Goal: Transaction & Acquisition: Purchase product/service

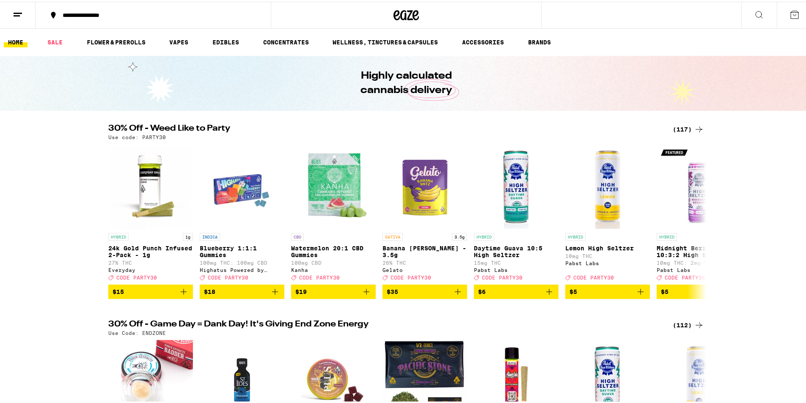
click at [682, 126] on div "(117)" at bounding box center [688, 128] width 31 height 10
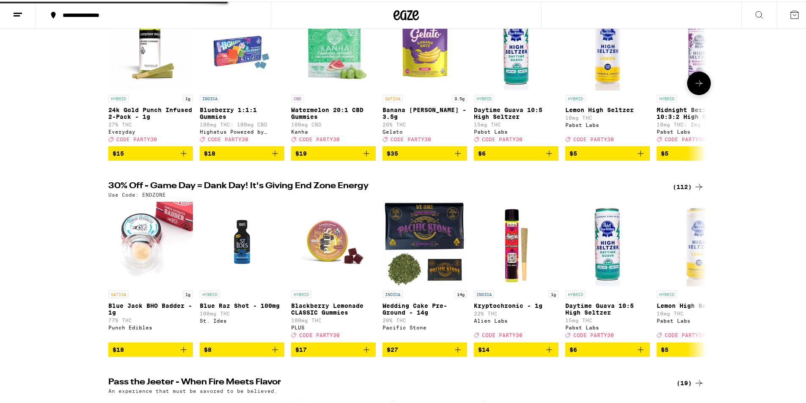
scroll to position [212, 0]
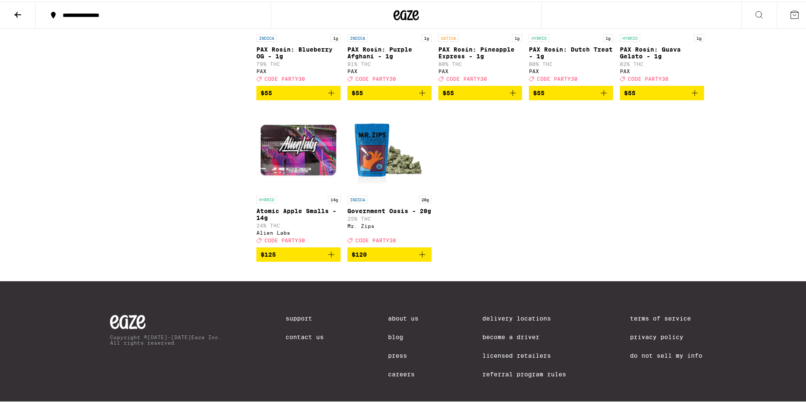
scroll to position [3598, 0]
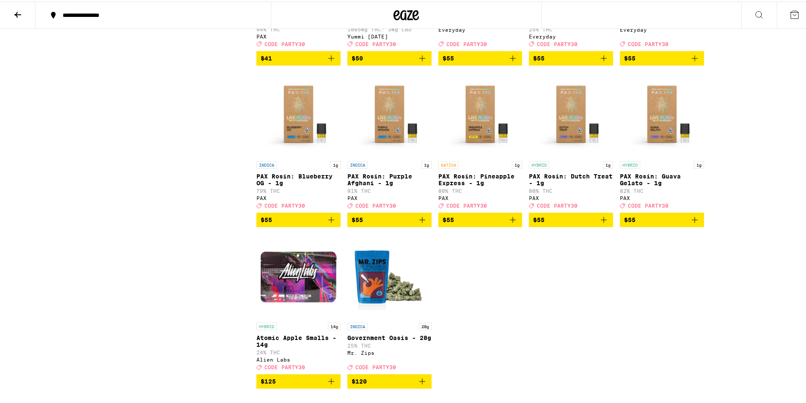
click at [600, 62] on icon "Add to bag" at bounding box center [604, 57] width 10 height 10
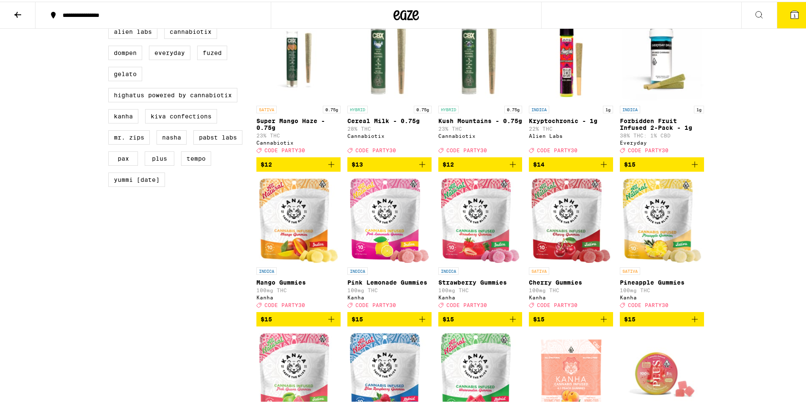
scroll to position [423, 0]
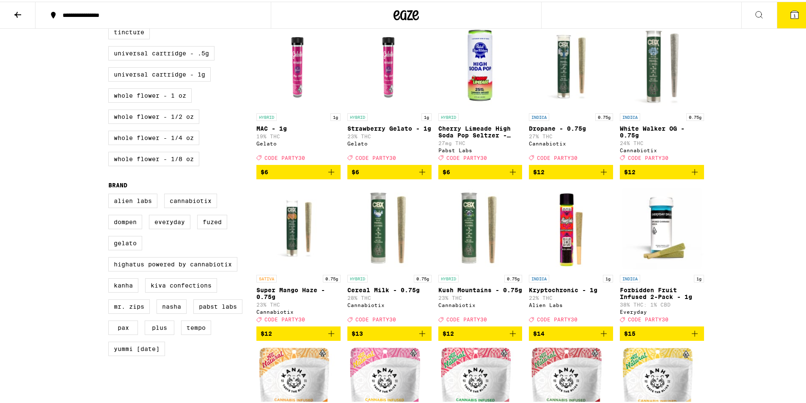
click at [696, 176] on icon "Add to bag" at bounding box center [695, 171] width 10 height 10
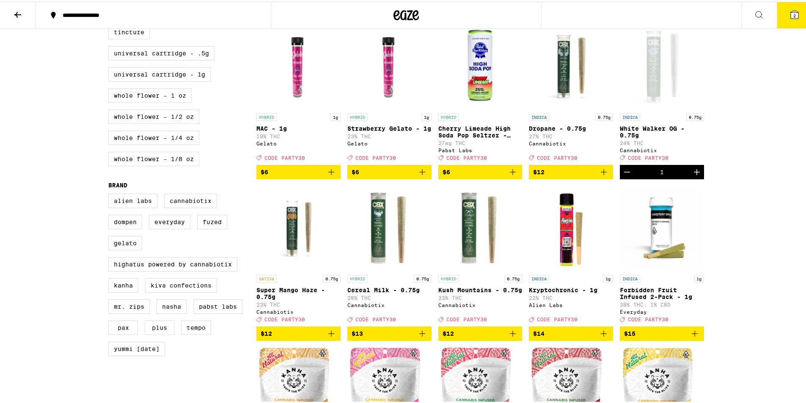
click at [696, 176] on icon "Increment" at bounding box center [697, 171] width 10 height 10
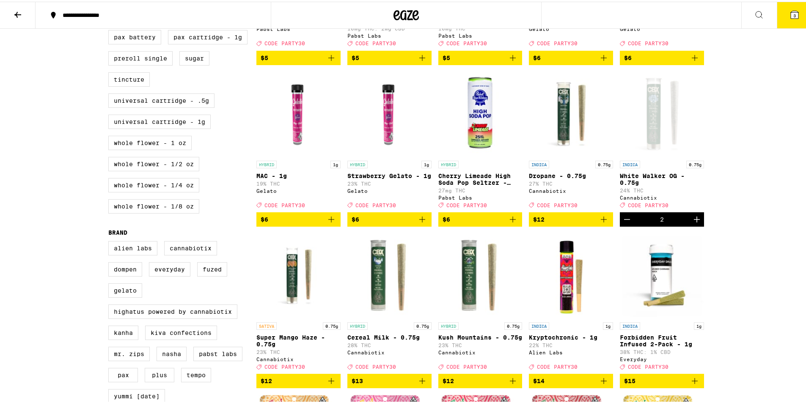
scroll to position [296, 0]
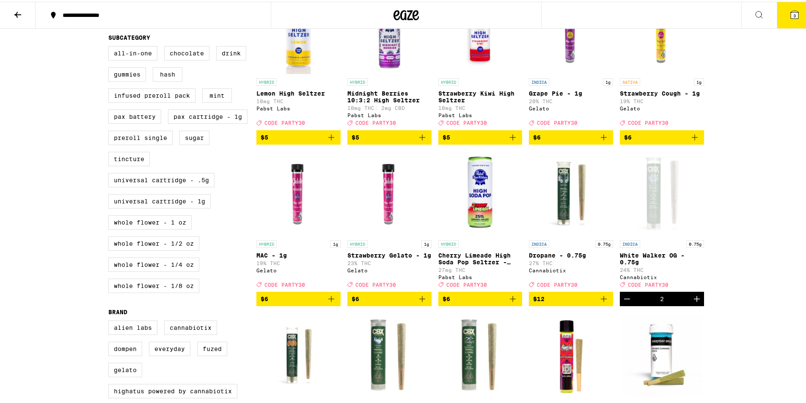
click at [779, 11] on button "3" at bounding box center [795, 13] width 36 height 26
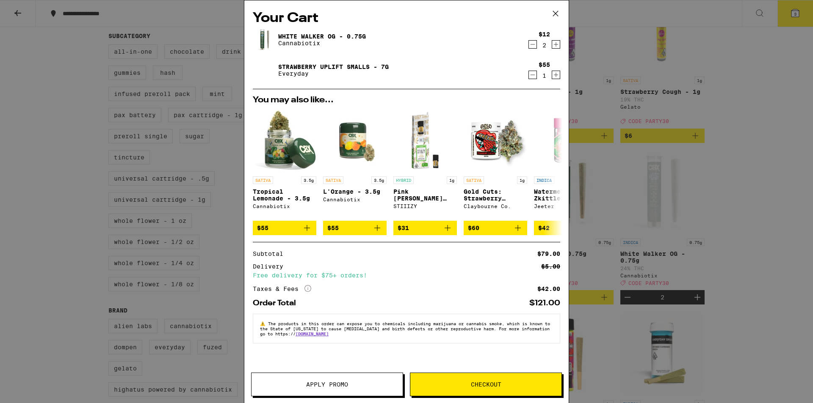
click at [555, 17] on icon at bounding box center [555, 13] width 13 height 13
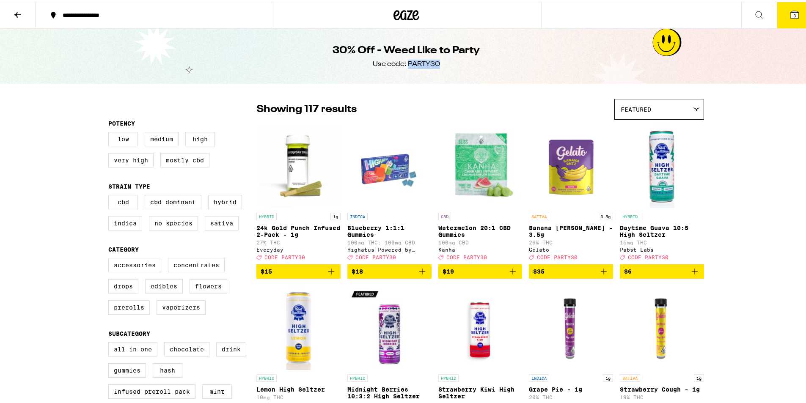
drag, startPoint x: 444, startPoint y: 64, endPoint x: 405, endPoint y: 63, distance: 38.5
click at [405, 63] on div "30% Off - Weed Like to Party Use code: PARTY30" at bounding box center [406, 54] width 325 height 55
copy div "PARTY30"
click at [792, 11] on icon at bounding box center [795, 13] width 8 height 8
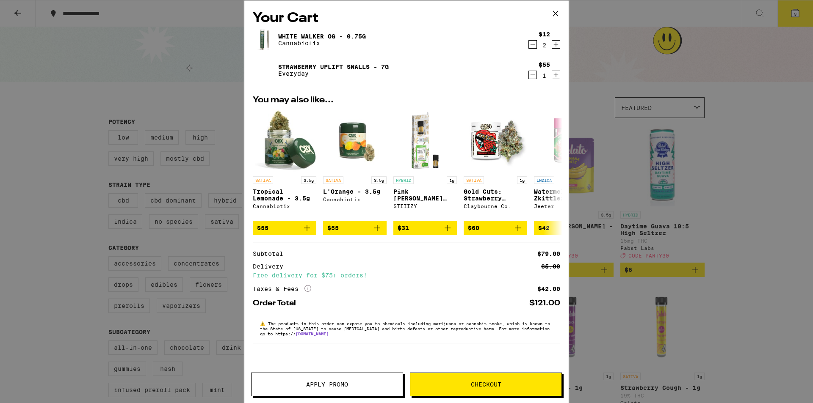
click at [346, 384] on span "Apply Promo" at bounding box center [327, 385] width 42 height 6
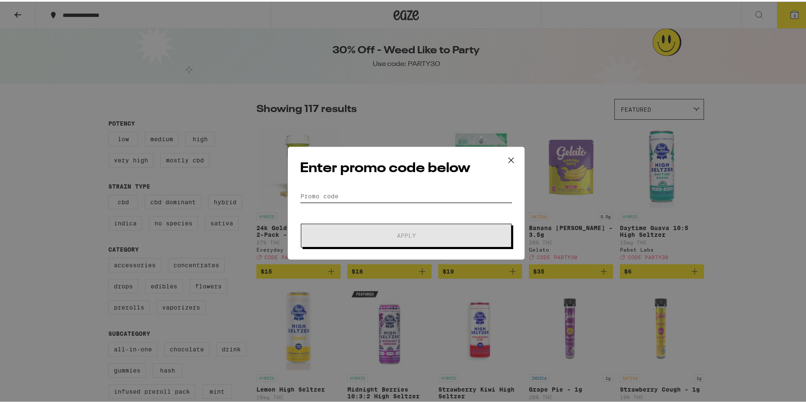
click at [375, 193] on input "Promo Code" at bounding box center [406, 194] width 212 height 13
paste input "PARTY30"
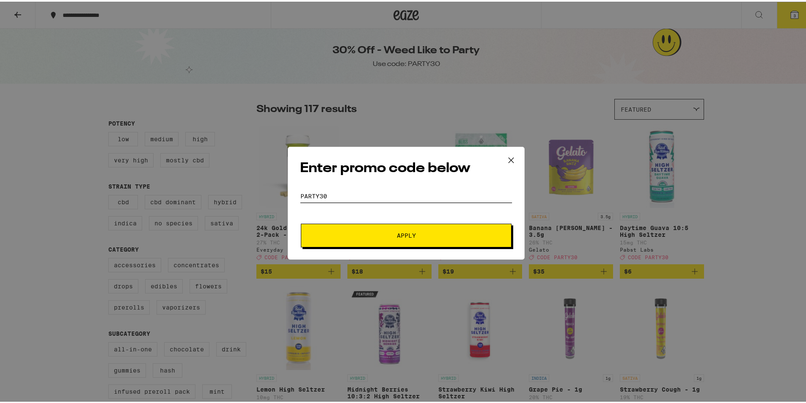
type input "PARTY30"
click at [377, 226] on button "Apply" at bounding box center [406, 234] width 211 height 24
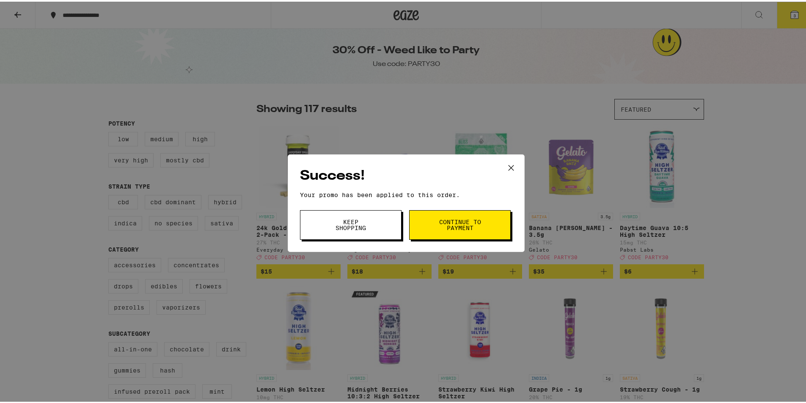
click at [454, 233] on button "Continue to payment" at bounding box center [460, 224] width 102 height 30
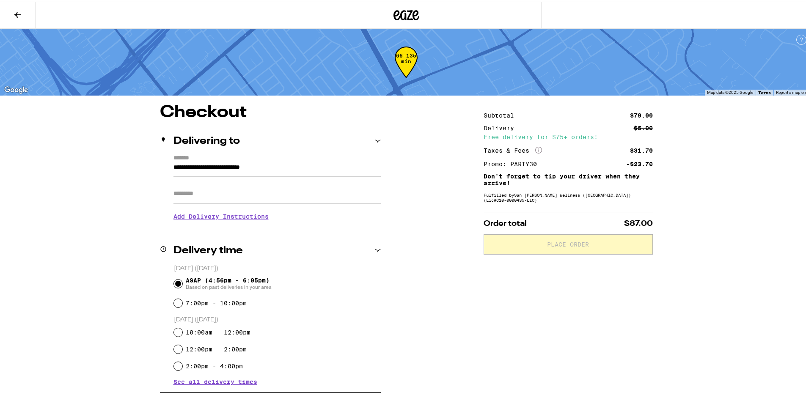
click at [375, 138] on icon at bounding box center [378, 140] width 6 height 6
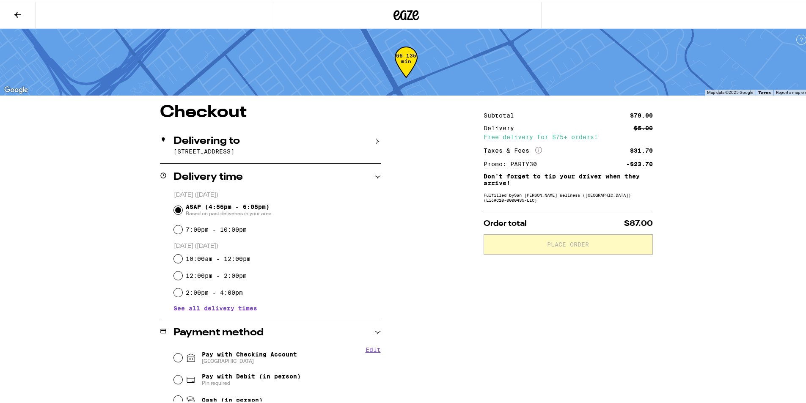
click at [377, 138] on icon at bounding box center [378, 140] width 3 height 6
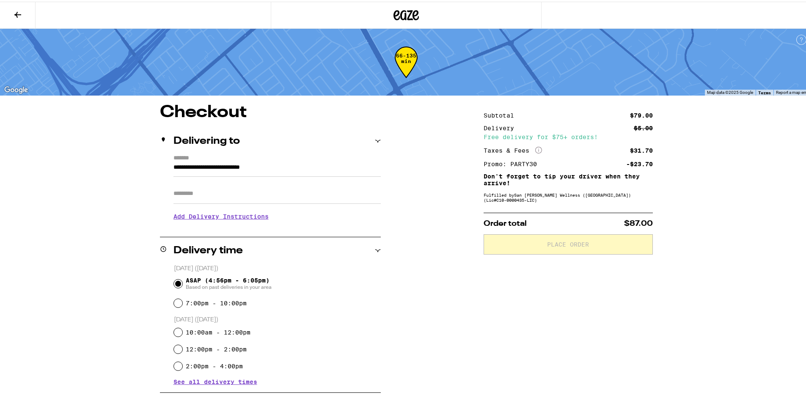
click at [344, 159] on label "*******" at bounding box center [277, 157] width 207 height 8
click at [344, 161] on input "**********" at bounding box center [277, 168] width 207 height 14
click at [61, 218] on div "**********" at bounding box center [406, 289] width 813 height 579
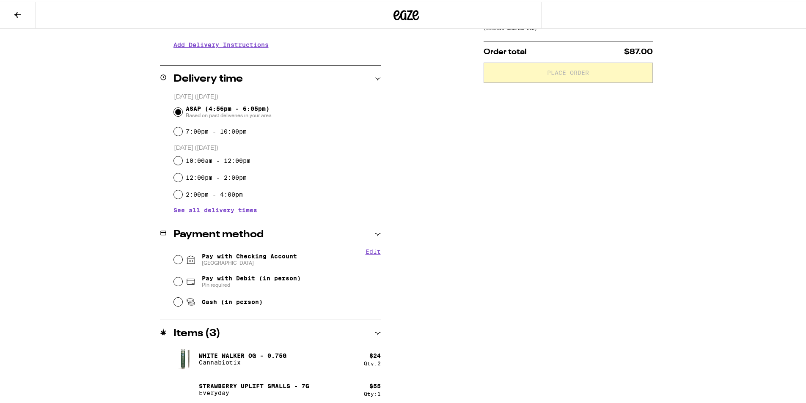
scroll to position [176, 0]
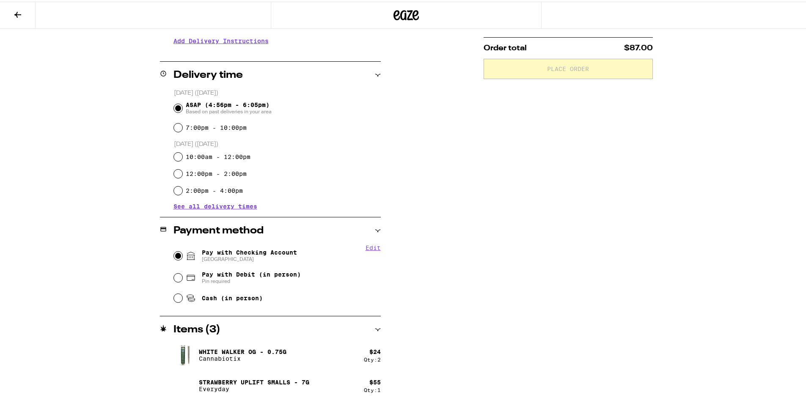
click at [174, 256] on input "Pay with Checking Account CHASE COLLEGE" at bounding box center [178, 254] width 8 height 8
radio input "true"
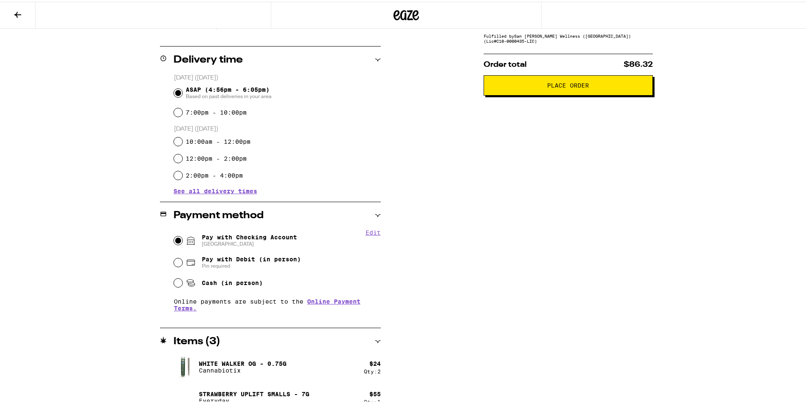
scroll to position [203, 0]
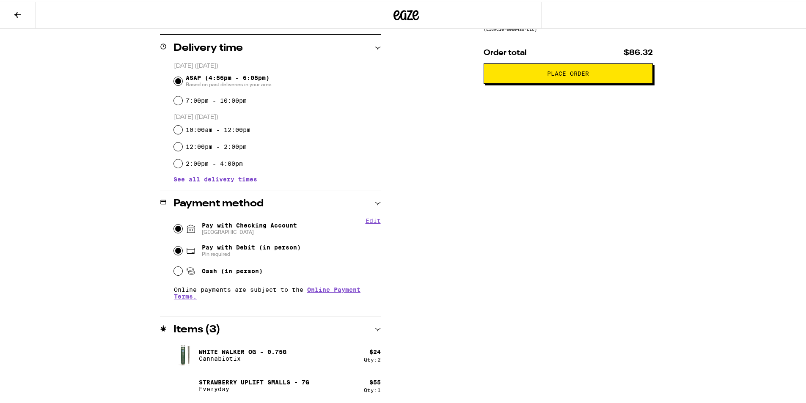
click at [177, 250] on input "Pay with Debit (in person) Pin required" at bounding box center [178, 249] width 8 height 8
radio input "true"
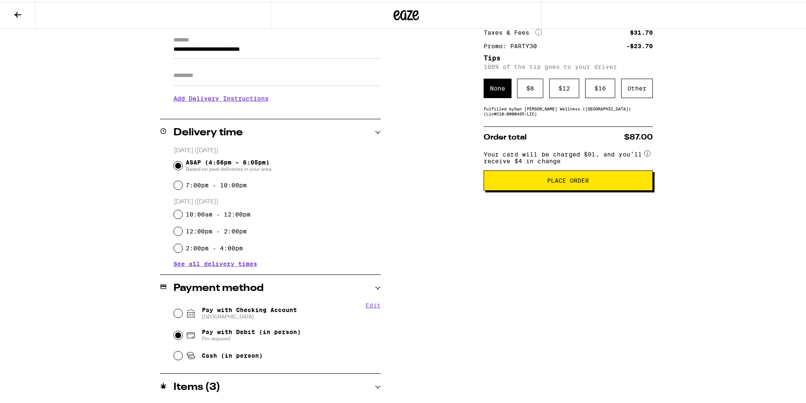
scroll to position [176, 0]
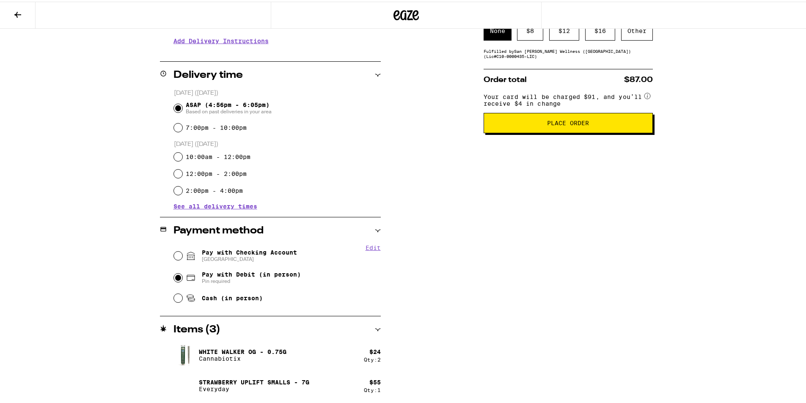
click at [221, 252] on span "Pay with Checking Account CHASE COLLEGE" at bounding box center [249, 255] width 95 height 14
click at [182, 252] on input "Pay with Checking Account CHASE COLLEGE" at bounding box center [178, 254] width 8 height 8
radio input "true"
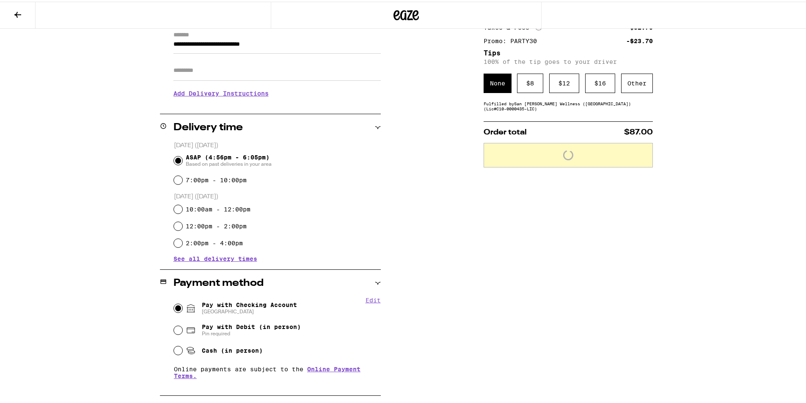
scroll to position [49, 0]
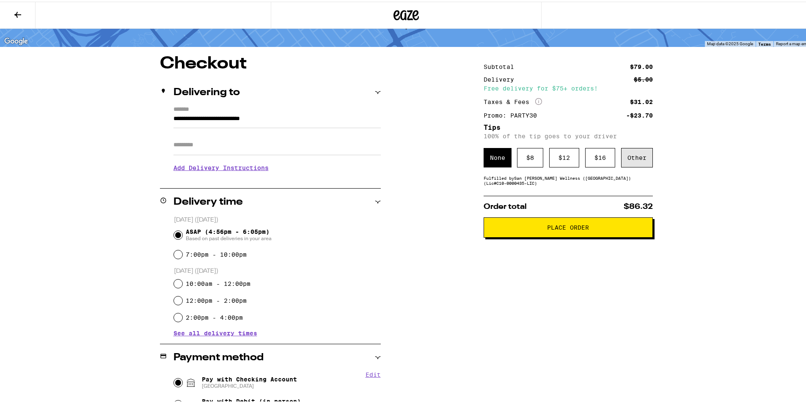
click at [631, 157] on div "Other" at bounding box center [637, 155] width 32 height 19
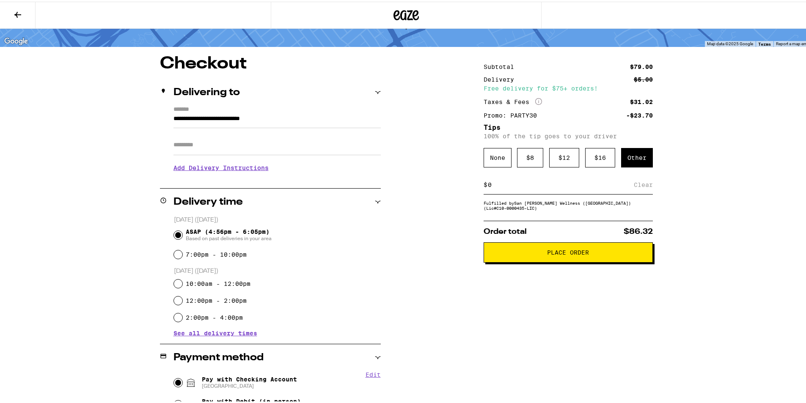
click at [530, 185] on input at bounding box center [561, 183] width 146 height 8
type input "5"
click at [533, 254] on span "Place Order" at bounding box center [568, 251] width 155 height 6
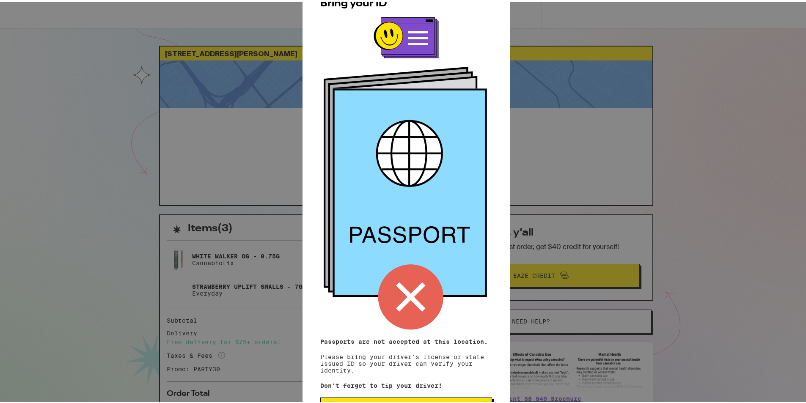
click at [394, 300] on icon at bounding box center [410, 295] width 65 height 65
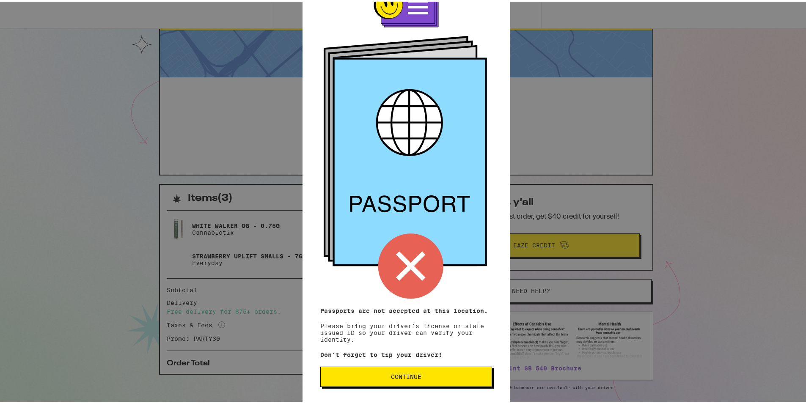
scroll to position [60, 0]
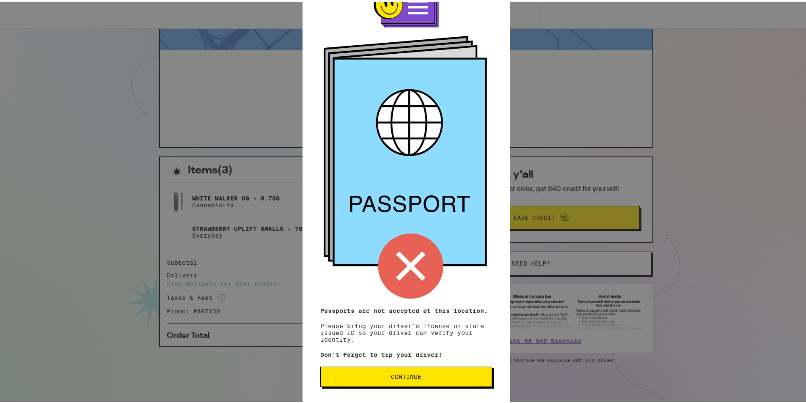
click at [381, 378] on button "Continue" at bounding box center [406, 375] width 172 height 20
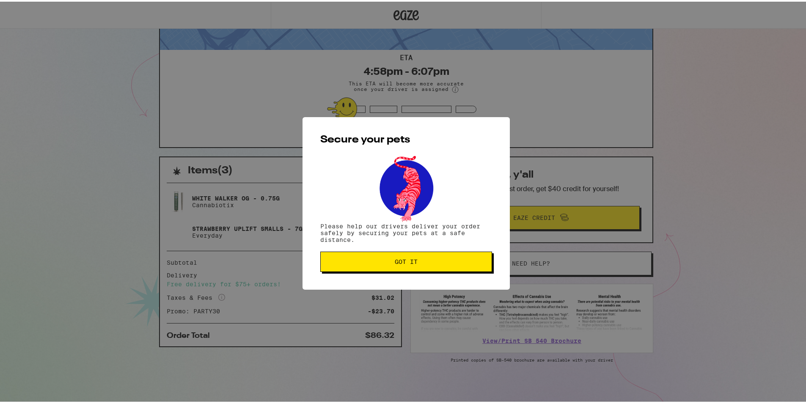
scroll to position [0, 0]
click at [422, 270] on button "Got it" at bounding box center [406, 260] width 172 height 20
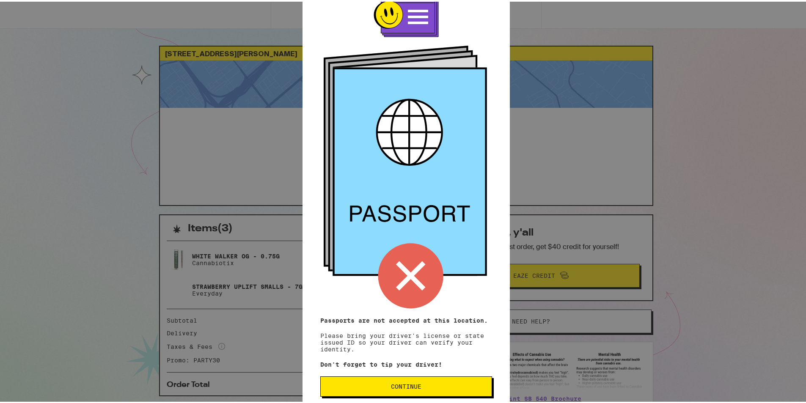
scroll to position [33, 0]
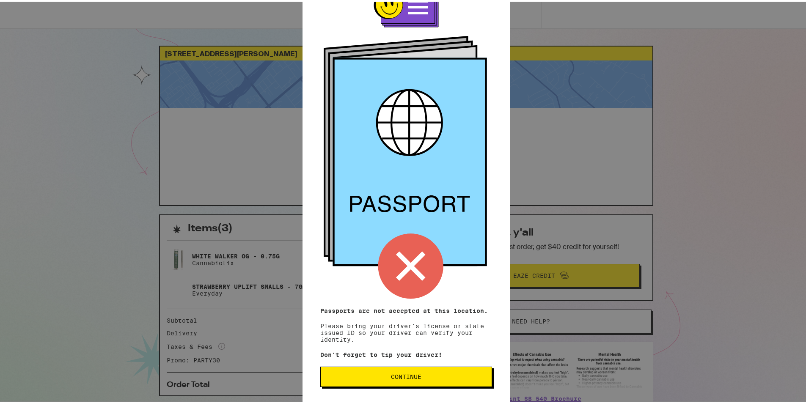
click at [405, 382] on button "Continue" at bounding box center [406, 375] width 172 height 20
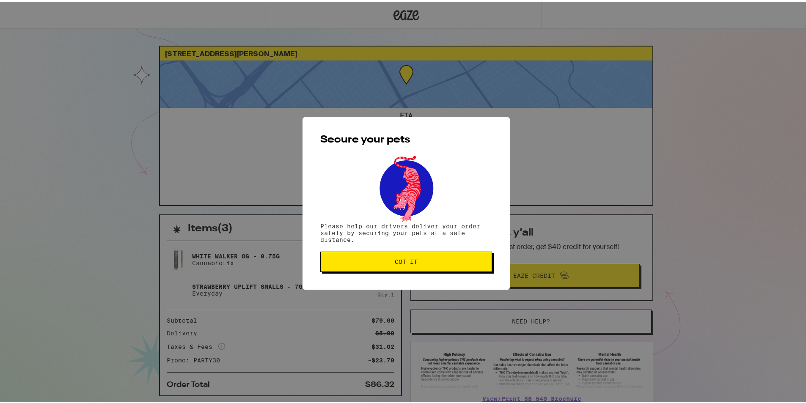
scroll to position [0, 0]
click at [399, 272] on div "Secure your pets Please help our drivers deliver your order safely by securing …" at bounding box center [406, 202] width 207 height 173
click at [406, 267] on button "Got it" at bounding box center [406, 260] width 172 height 20
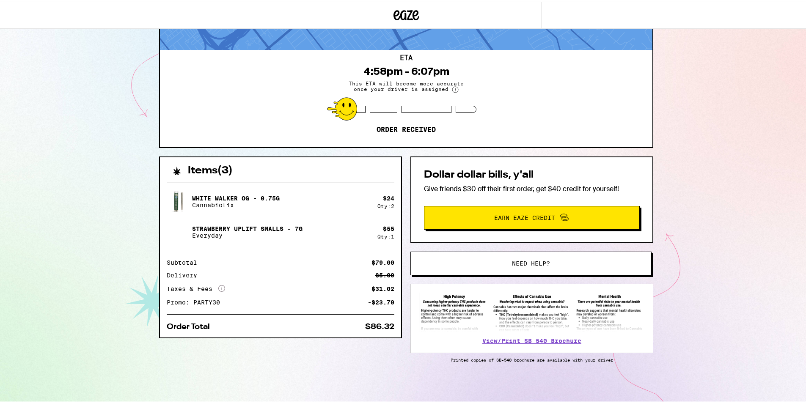
scroll to position [60, 0]
click at [525, 340] on link "View/Print SB 540 Brochure" at bounding box center [532, 339] width 99 height 7
click at [503, 337] on link "View/Print SB 540 Brochure" at bounding box center [532, 339] width 99 height 7
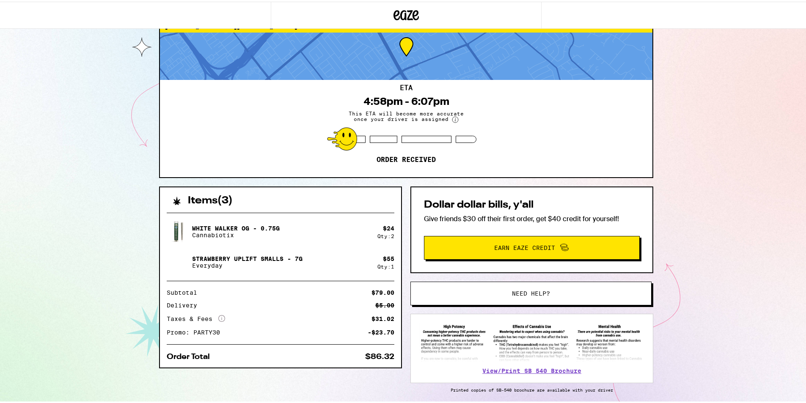
scroll to position [0, 0]
